Goal: Transaction & Acquisition: Purchase product/service

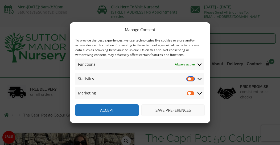
click at [190, 76] on input "Statistics" at bounding box center [191, 78] width 8 height 5
click at [190, 80] on input "Statistics" at bounding box center [191, 78] width 8 height 5
checkbox input "false"
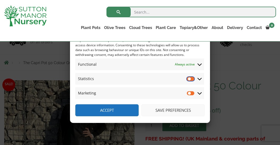
scroll to position [44, 0]
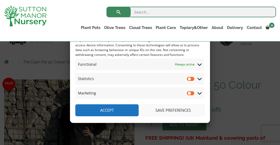
click at [164, 111] on button "Save preferences" at bounding box center [172, 110] width 63 height 12
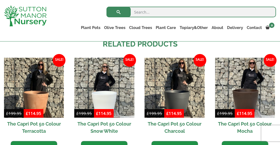
scroll to position [335, 0]
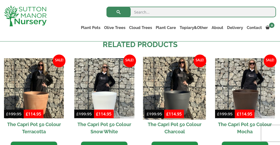
click at [173, 95] on img at bounding box center [174, 88] width 63 height 63
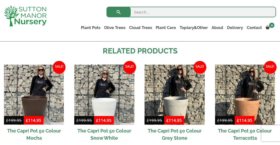
scroll to position [328, 0]
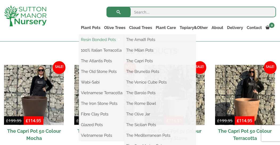
click at [91, 40] on link "Resin Bonded Pots" at bounding box center [101, 40] width 45 height 8
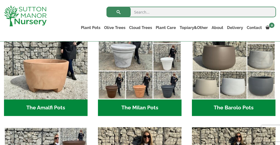
scroll to position [172, 0]
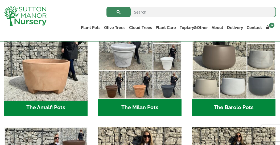
click at [45, 69] on img "Visit product category The Amalfi Pots" at bounding box center [46, 58] width 88 height 88
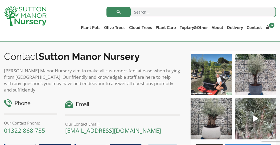
scroll to position [317, 0]
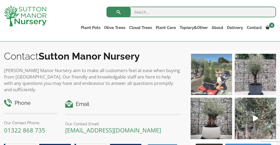
click at [203, 80] on img at bounding box center [210, 74] width 41 height 41
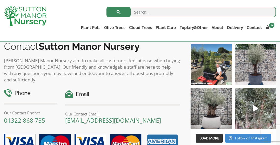
scroll to position [326, 0]
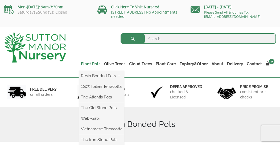
click at [92, 64] on link "Plant Pots" at bounding box center [90, 63] width 23 height 7
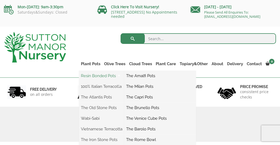
click at [93, 75] on link "Resin Bonded Pots" at bounding box center [101, 76] width 45 height 8
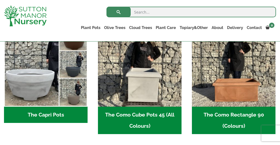
scroll to position [277, 0]
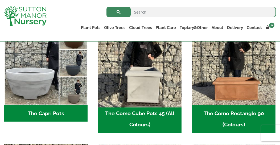
click at [134, 78] on img "Visit product category The Como Cube Pots 45 (All Colours)" at bounding box center [140, 64] width 88 height 88
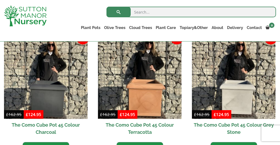
scroll to position [166, 0]
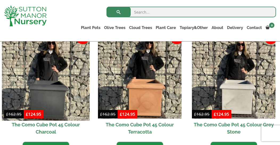
click at [61, 98] on img at bounding box center [46, 77] width 88 height 88
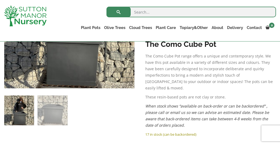
scroll to position [164, 0]
